Goal: Transaction & Acquisition: Purchase product/service

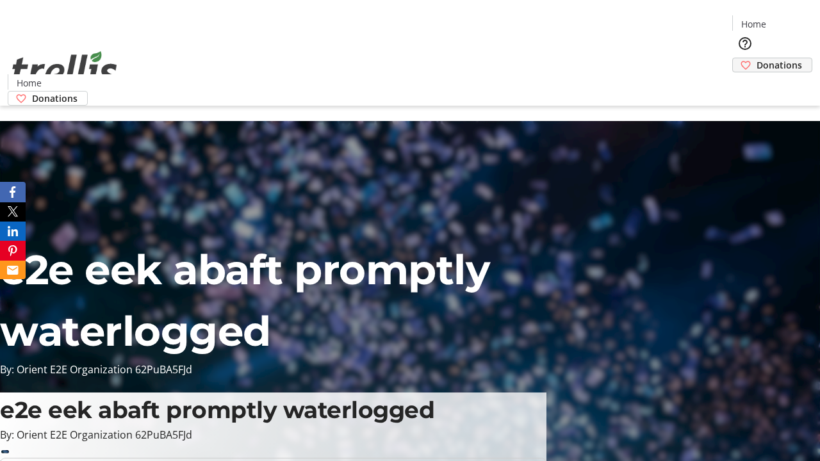
click at [757, 58] on span "Donations" at bounding box center [780, 64] width 46 height 13
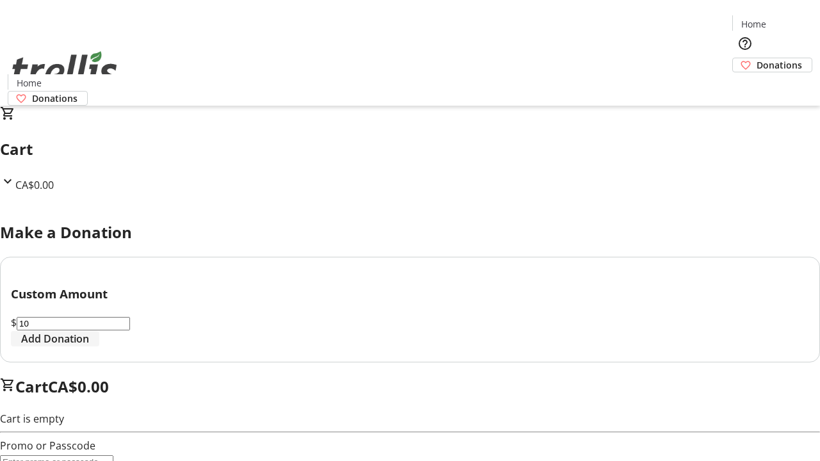
click at [89, 347] on span "Add Donation" at bounding box center [55, 338] width 68 height 15
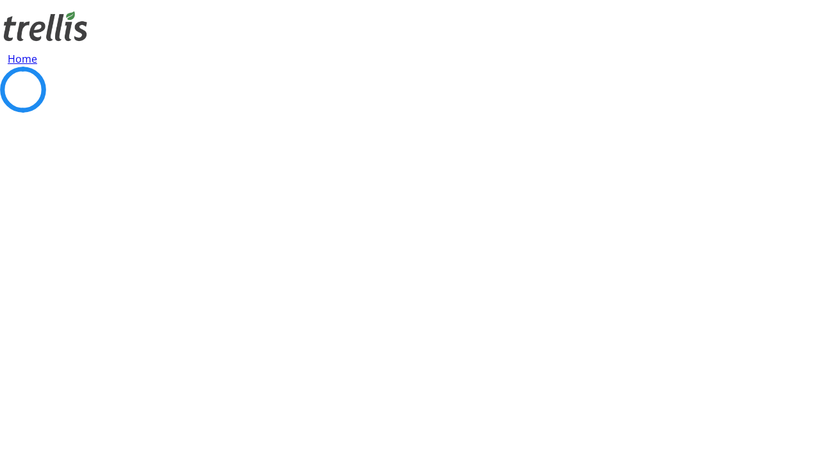
select select "CA"
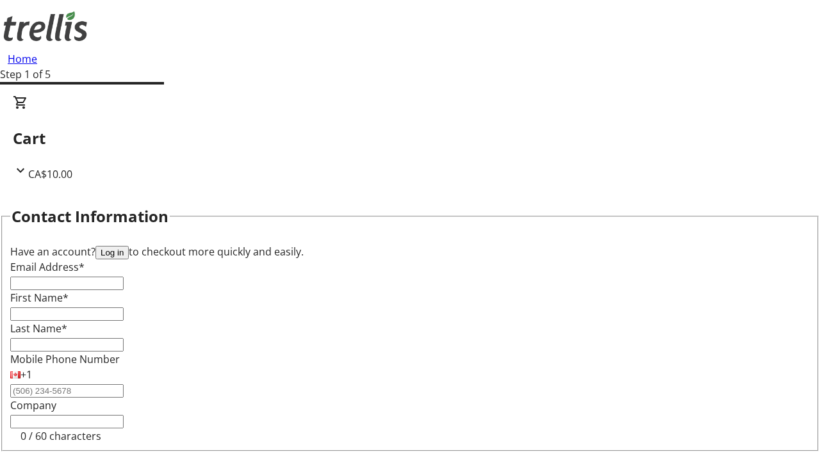
click at [129, 246] on button "Log in" at bounding box center [111, 252] width 33 height 13
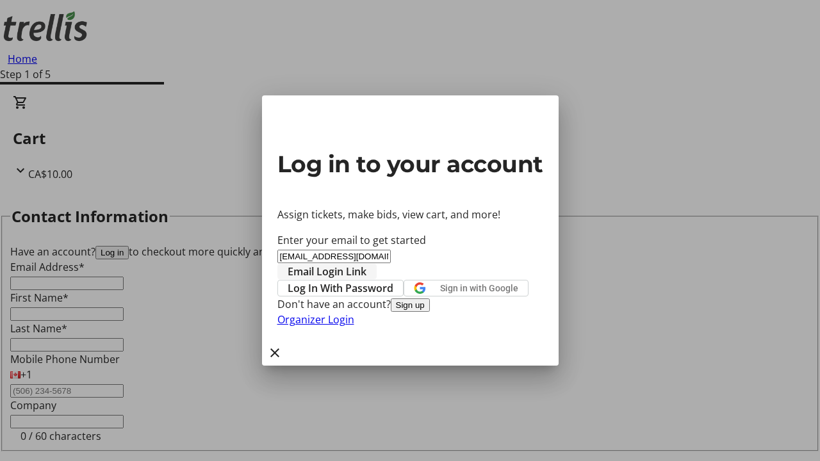
type input "[EMAIL_ADDRESS][DOMAIN_NAME]"
click at [367, 264] on span "Email Login Link" at bounding box center [327, 271] width 79 height 15
